Goal: Information Seeking & Learning: Learn about a topic

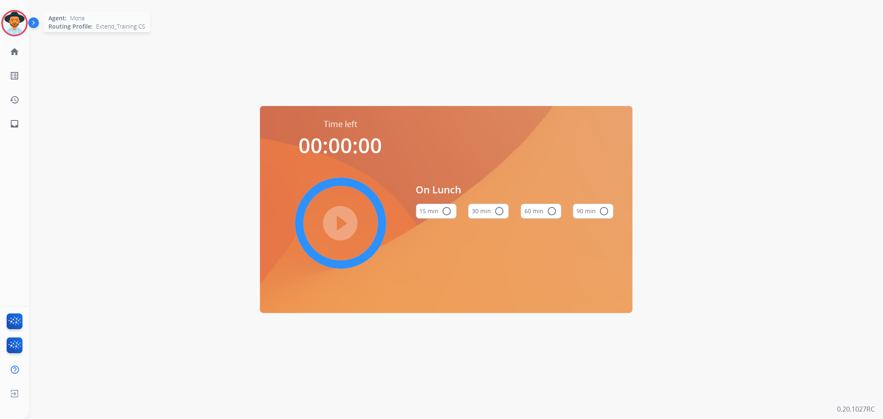
click at [22, 22] on img at bounding box center [14, 23] width 23 height 23
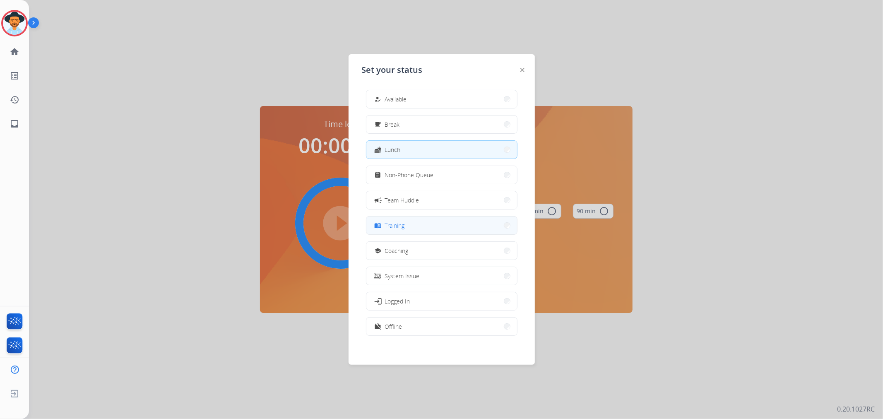
click at [406, 231] on button "menu_book Training" at bounding box center [441, 225] width 151 height 18
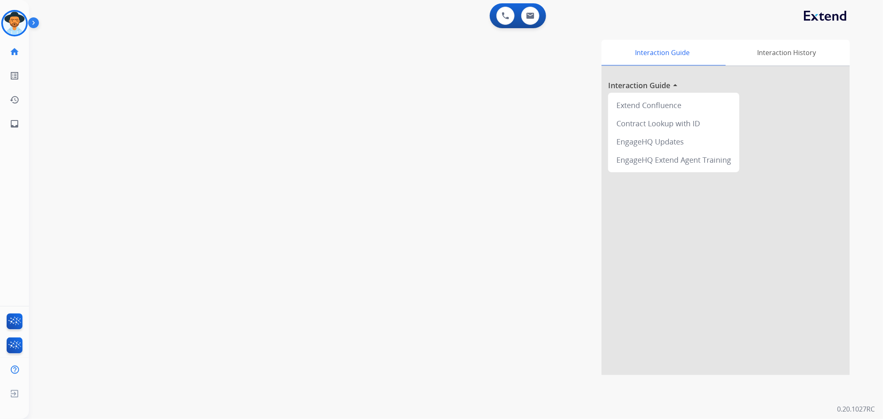
click at [192, 99] on div "swap_horiz Break voice bridge close_fullscreen Connect 3-Way Call merge_type Se…" at bounding box center [446, 202] width 834 height 345
